Goal: Transaction & Acquisition: Purchase product/service

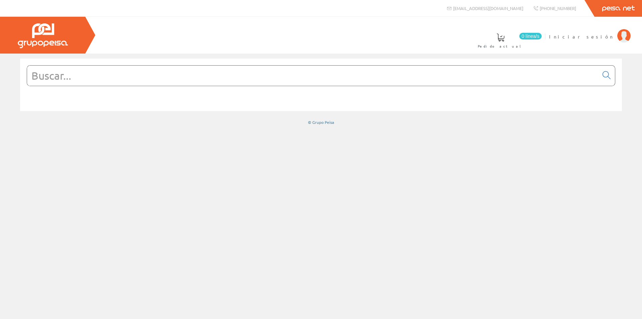
click at [128, 79] on input "text" at bounding box center [313, 76] width 572 height 20
type input "LC1D18P7"
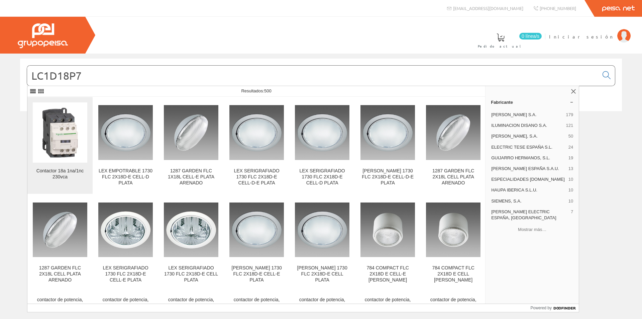
click at [67, 122] on figure at bounding box center [60, 132] width 55 height 60
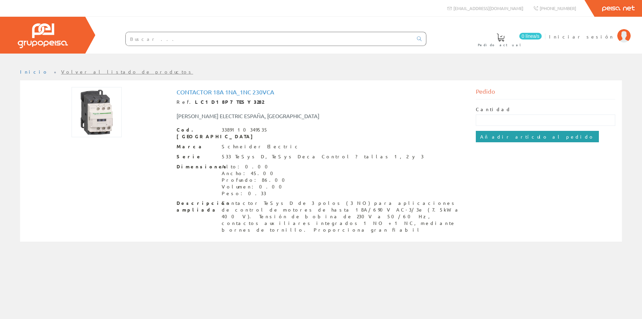
click at [513, 140] on input "Añadir artículo al pedido" at bounding box center [537, 136] width 123 height 11
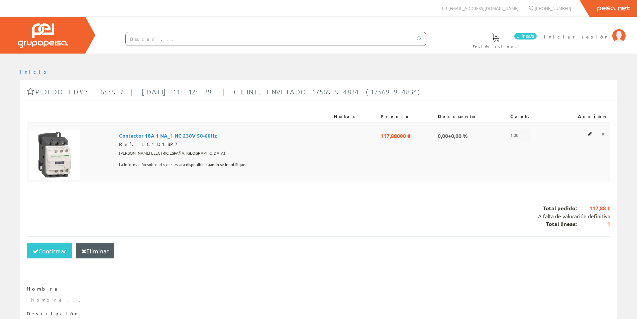
click at [603, 132] on icon at bounding box center [603, 133] width 4 height 5
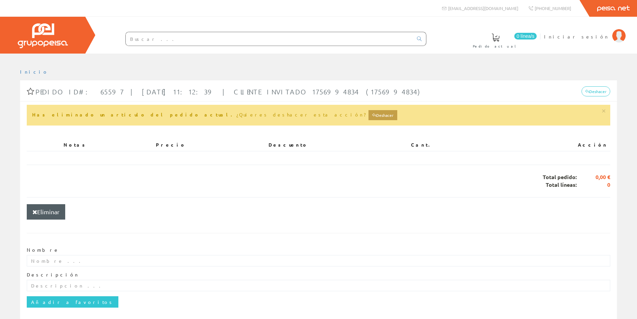
click at [153, 42] on input "text" at bounding box center [269, 38] width 287 height 13
paste input "1SAL102617R9901"
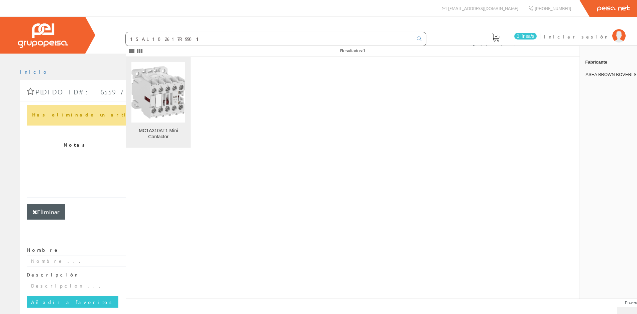
type input "1SAL102617R9901"
click at [155, 88] on img at bounding box center [158, 92] width 54 height 54
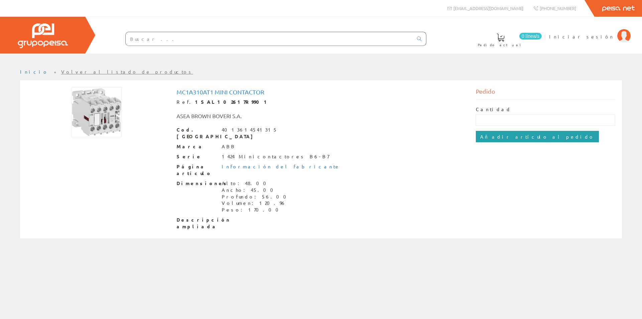
click at [510, 139] on input "Añadir artículo al pedido" at bounding box center [537, 136] width 123 height 11
click at [192, 42] on input "text" at bounding box center [269, 38] width 287 height 13
paste input "1SAL102617R9901"
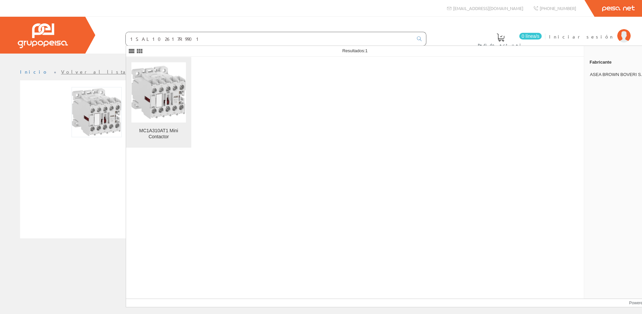
type input "1SAL102617R9901"
click at [182, 61] on link "MC1A310AT1 Mini Contactor" at bounding box center [158, 102] width 65 height 91
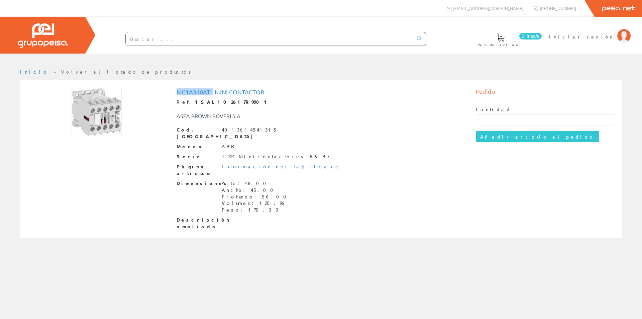
drag, startPoint x: 214, startPoint y: 92, endPoint x: 171, endPoint y: 92, distance: 42.8
click at [171, 92] on div "MC1A310AT1 Mini Contactor Ref. 1SAL102617R9901 ASEA BROWN BOVERI S.A. Cod. Barr…" at bounding box center [321, 160] width 599 height 146
copy div "MC1A310AT1"
click at [175, 43] on input "text" at bounding box center [269, 38] width 287 height 13
paste input "MC1A310AT1"
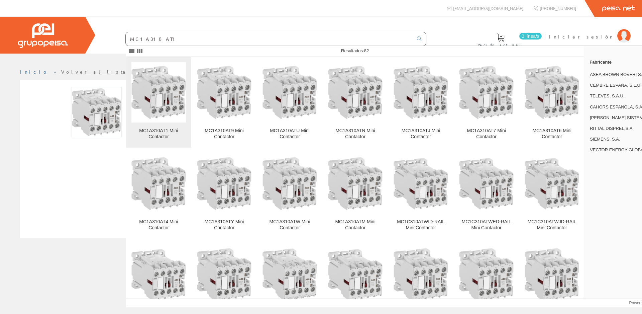
type input "MC1A310AT1"
click at [159, 91] on img at bounding box center [158, 92] width 55 height 55
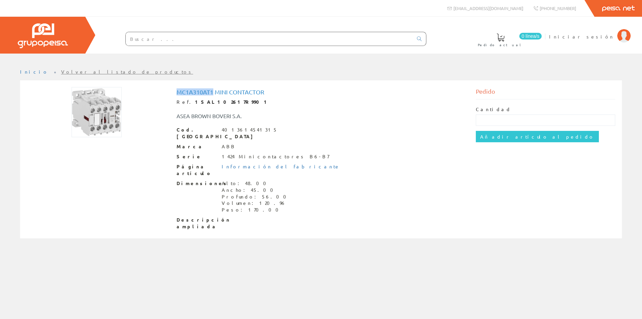
drag, startPoint x: 213, startPoint y: 92, endPoint x: 169, endPoint y: 92, distance: 43.8
click at [169, 92] on div "MC1A310AT1 Mini Contactor Ref. 1SAL102617R9901 ASEA BROWN BOVERI S.A. Cod. Barr…" at bounding box center [321, 160] width 599 height 146
copy div "MC1A310AT1"
click at [201, 43] on input "text" at bounding box center [269, 38] width 287 height 13
paste input "MC1A310AT1"
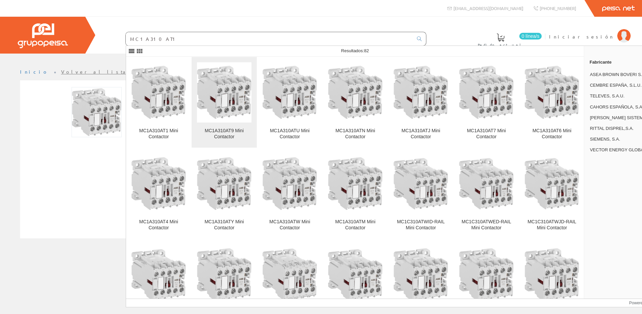
type input "MC1A310AT1"
click at [214, 68] on img at bounding box center [224, 92] width 55 height 55
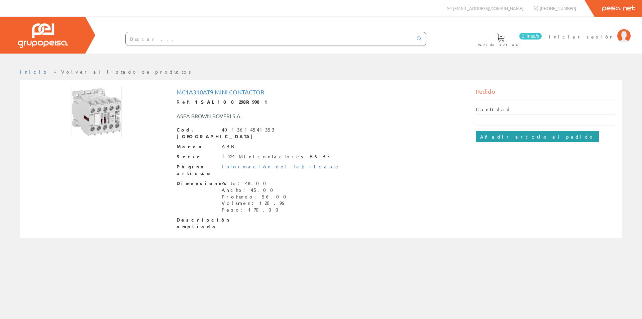
click at [505, 137] on input "Añadir artículo al pedido" at bounding box center [537, 136] width 123 height 11
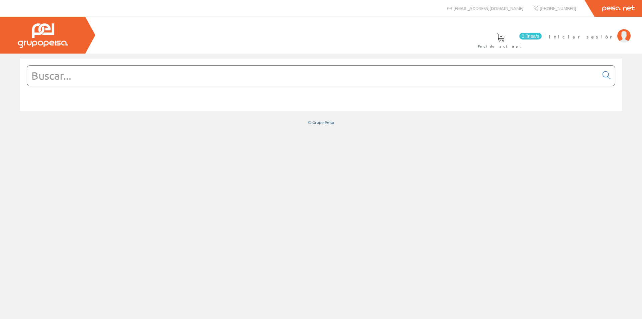
click at [189, 81] on input "text" at bounding box center [313, 76] width 572 height 20
paste input "MC1A310AT1"
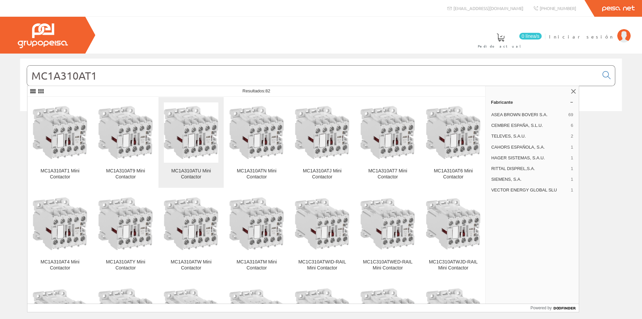
type input "MC1A310AT1"
click at [179, 132] on img at bounding box center [191, 132] width 55 height 55
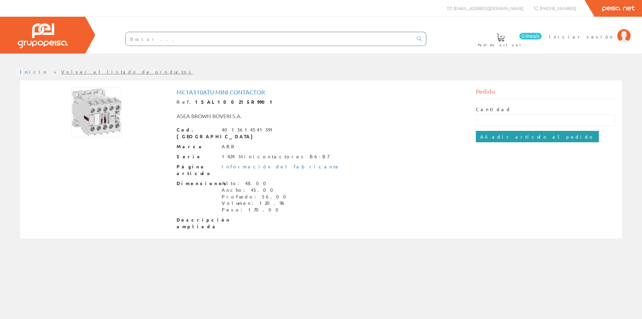
click at [479, 138] on input "Añadir artículo al pedido" at bounding box center [537, 136] width 123 height 11
click at [174, 40] on input "text" at bounding box center [269, 38] width 287 height 13
paste input "MC1A310AT1"
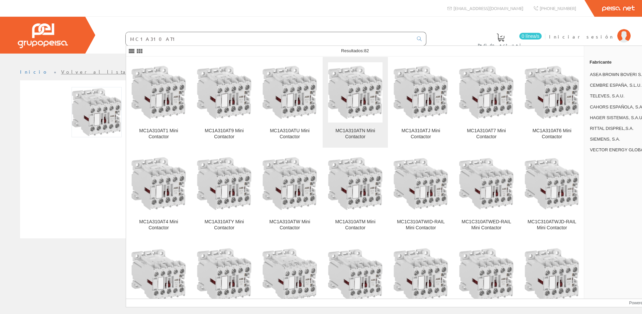
type input "MC1A310AT1"
click at [336, 96] on img at bounding box center [355, 92] width 55 height 55
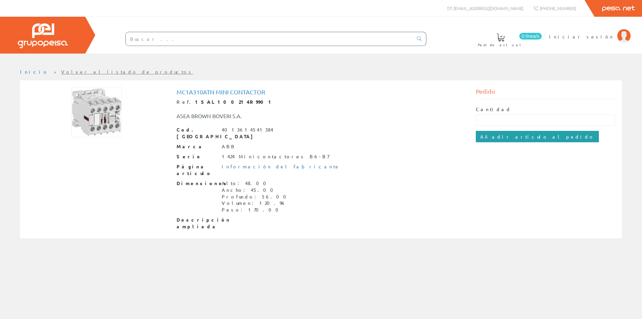
click at [495, 137] on input "Añadir artículo al pedido" at bounding box center [537, 136] width 123 height 11
click at [238, 44] on div at bounding box center [263, 39] width 328 height 23
click at [238, 42] on input "text" at bounding box center [269, 38] width 287 height 13
paste input "MC1A310AT1"
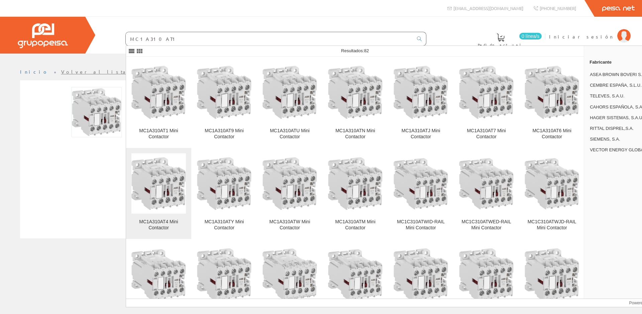
type input "MC1A310AT1"
click at [167, 185] on img at bounding box center [158, 183] width 55 height 55
